Goal: Information Seeking & Learning: Check status

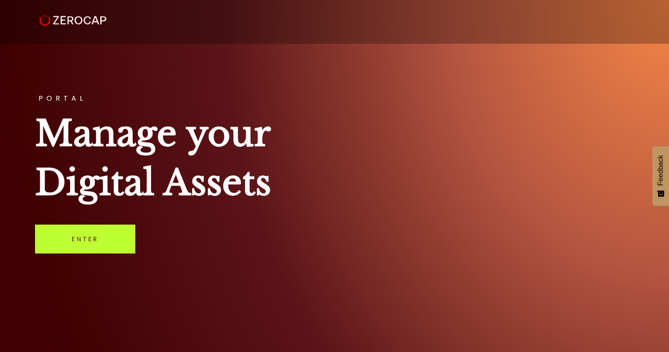
click at [108, 237] on link "Enter" at bounding box center [85, 239] width 100 height 29
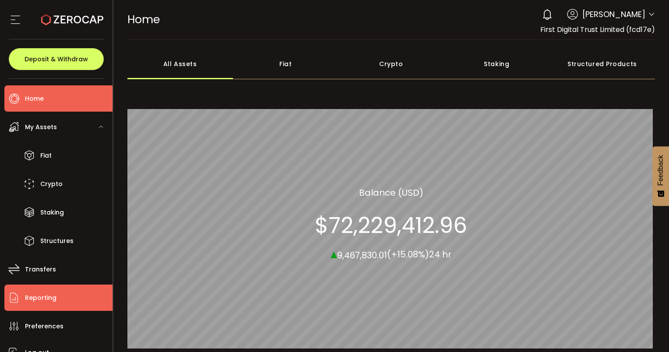
click at [31, 301] on span "Reporting" at bounding box center [41, 298] width 32 height 13
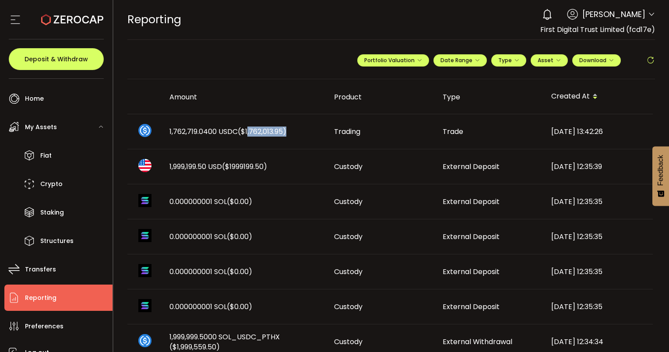
drag, startPoint x: 247, startPoint y: 133, endPoint x: 284, endPoint y: 127, distance: 37.2
click at [284, 127] on span "($1,762,013.95)" at bounding box center [262, 132] width 49 height 10
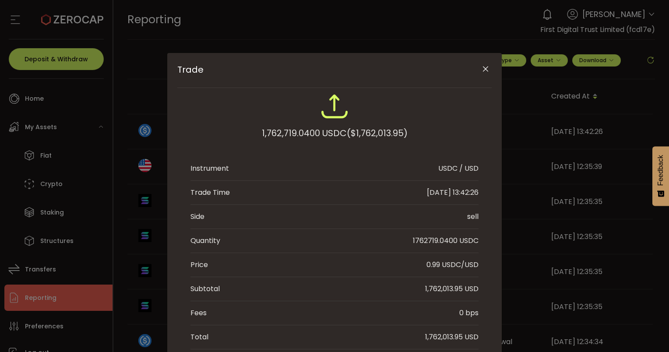
copy span "1,762,013.95"
drag, startPoint x: 356, startPoint y: 133, endPoint x: 404, endPoint y: 135, distance: 48.3
click at [404, 135] on span "($1,762,013.95)" at bounding box center [377, 133] width 61 height 16
copy span "1,762,013.95"
click at [485, 72] on icon "Close" at bounding box center [485, 69] width 9 height 9
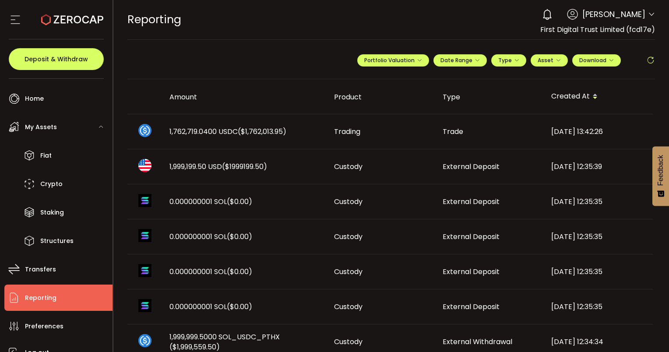
click at [648, 58] on icon at bounding box center [651, 60] width 9 height 9
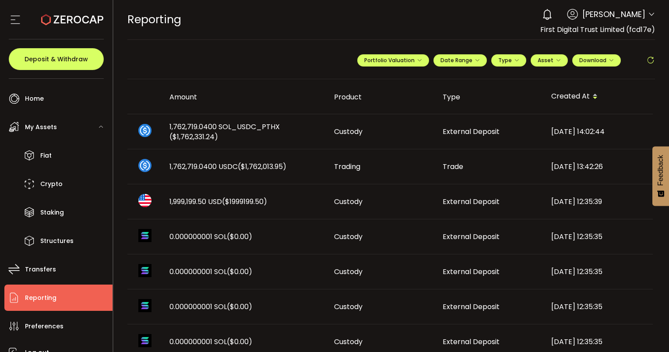
click at [647, 59] on icon at bounding box center [651, 60] width 9 height 9
click at [647, 62] on icon at bounding box center [651, 60] width 9 height 9
click at [225, 1] on div "REPORTING Buy Power $0.00 USD Reporting Reporting Verify Your Identity 0 [PERSO…" at bounding box center [391, 19] width 528 height 39
click at [647, 62] on icon at bounding box center [651, 60] width 9 height 9
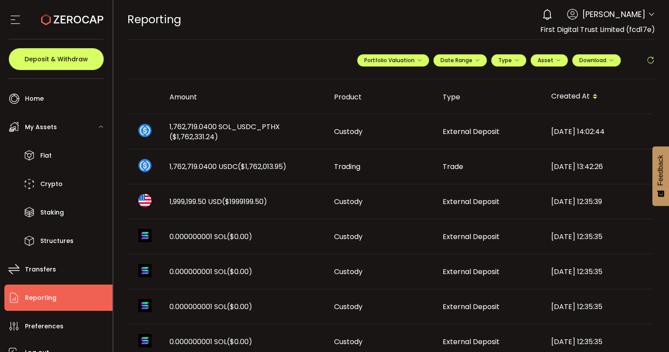
click at [650, 61] on icon at bounding box center [651, 60] width 9 height 9
click at [648, 59] on icon at bounding box center [651, 60] width 9 height 9
click at [649, 57] on icon at bounding box center [651, 60] width 9 height 9
click at [649, 54] on span at bounding box center [651, 60] width 9 height 13
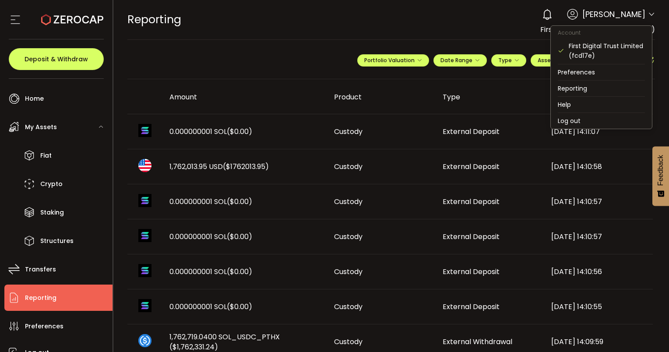
click at [648, 14] on icon at bounding box center [651, 14] width 7 height 7
click at [574, 121] on li "Log out" at bounding box center [601, 121] width 101 height 16
